Goal: Task Accomplishment & Management: Use online tool/utility

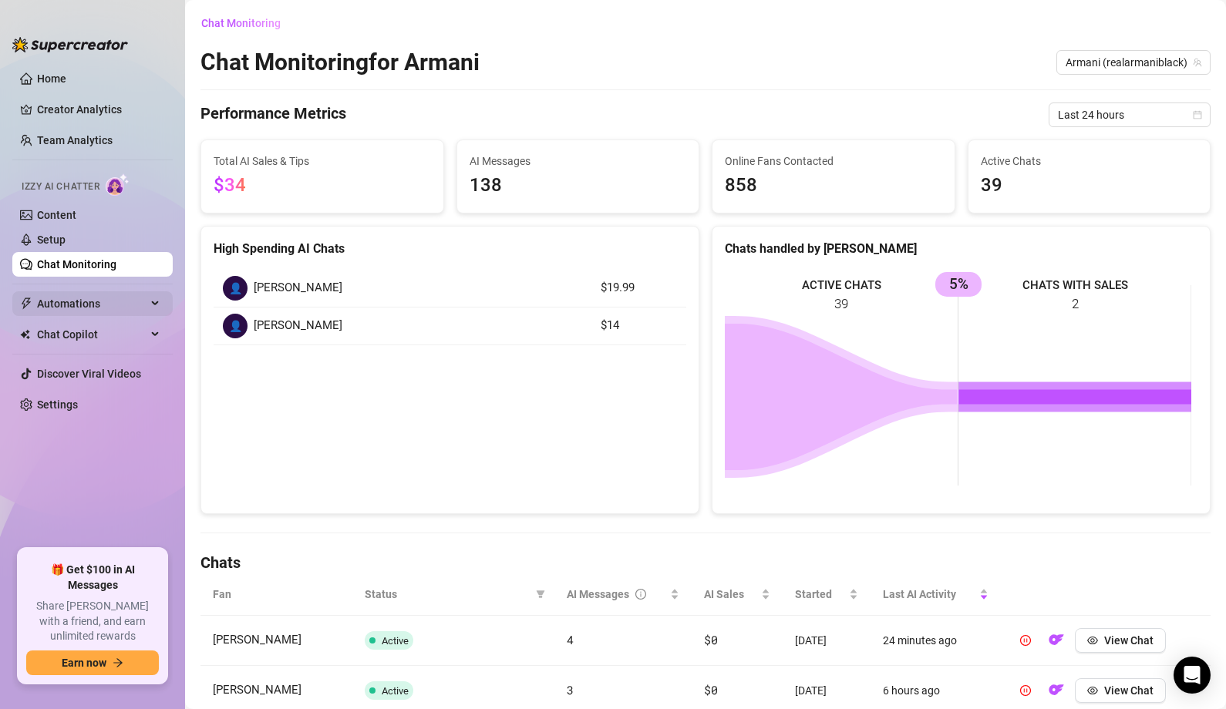
click at [140, 300] on span "Automations" at bounding box center [91, 303] width 109 height 25
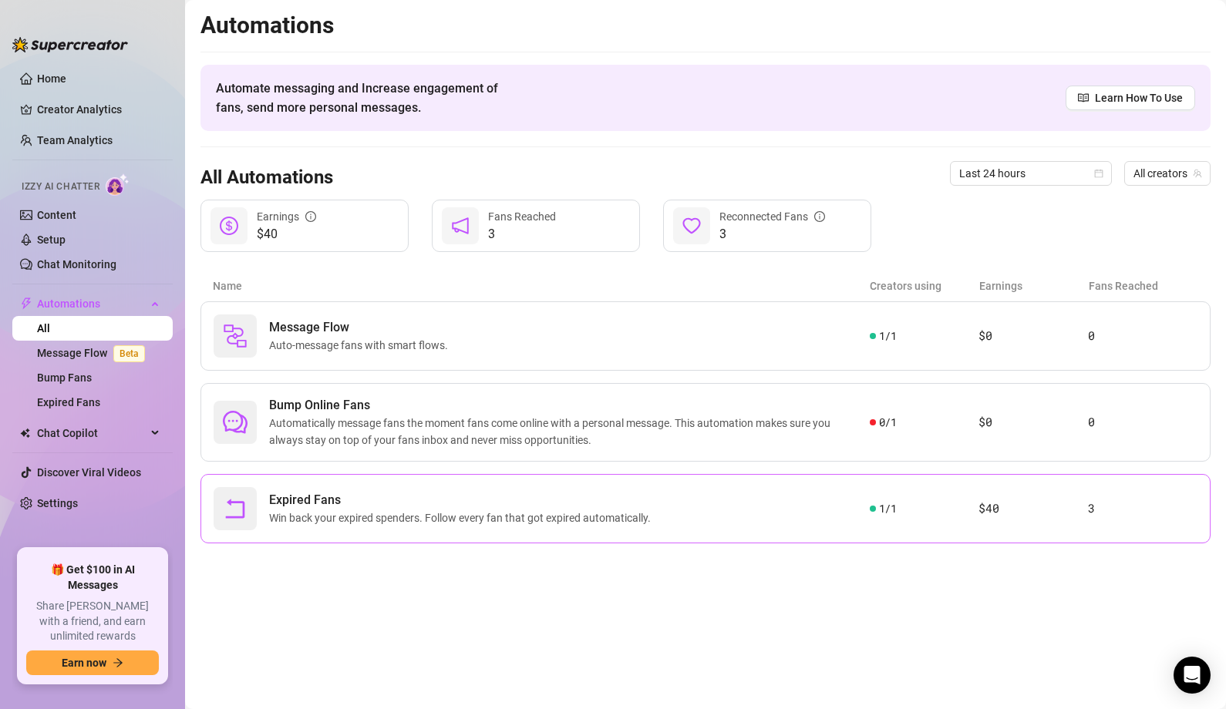
click at [1096, 510] on article "3" at bounding box center [1142, 509] width 109 height 19
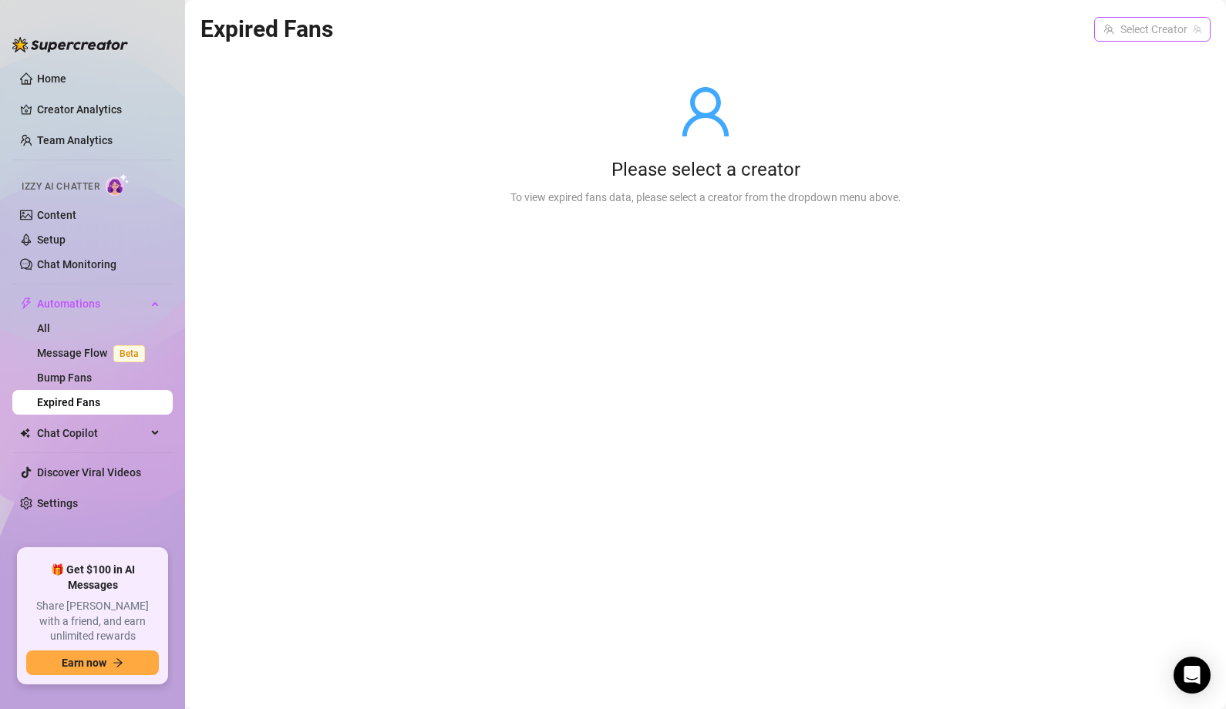
click at [1156, 29] on input "search" at bounding box center [1145, 29] width 84 height 23
click at [1134, 62] on span "( realarmaniblack )" at bounding box center [1155, 60] width 85 height 17
